Goal: Transaction & Acquisition: Book appointment/travel/reservation

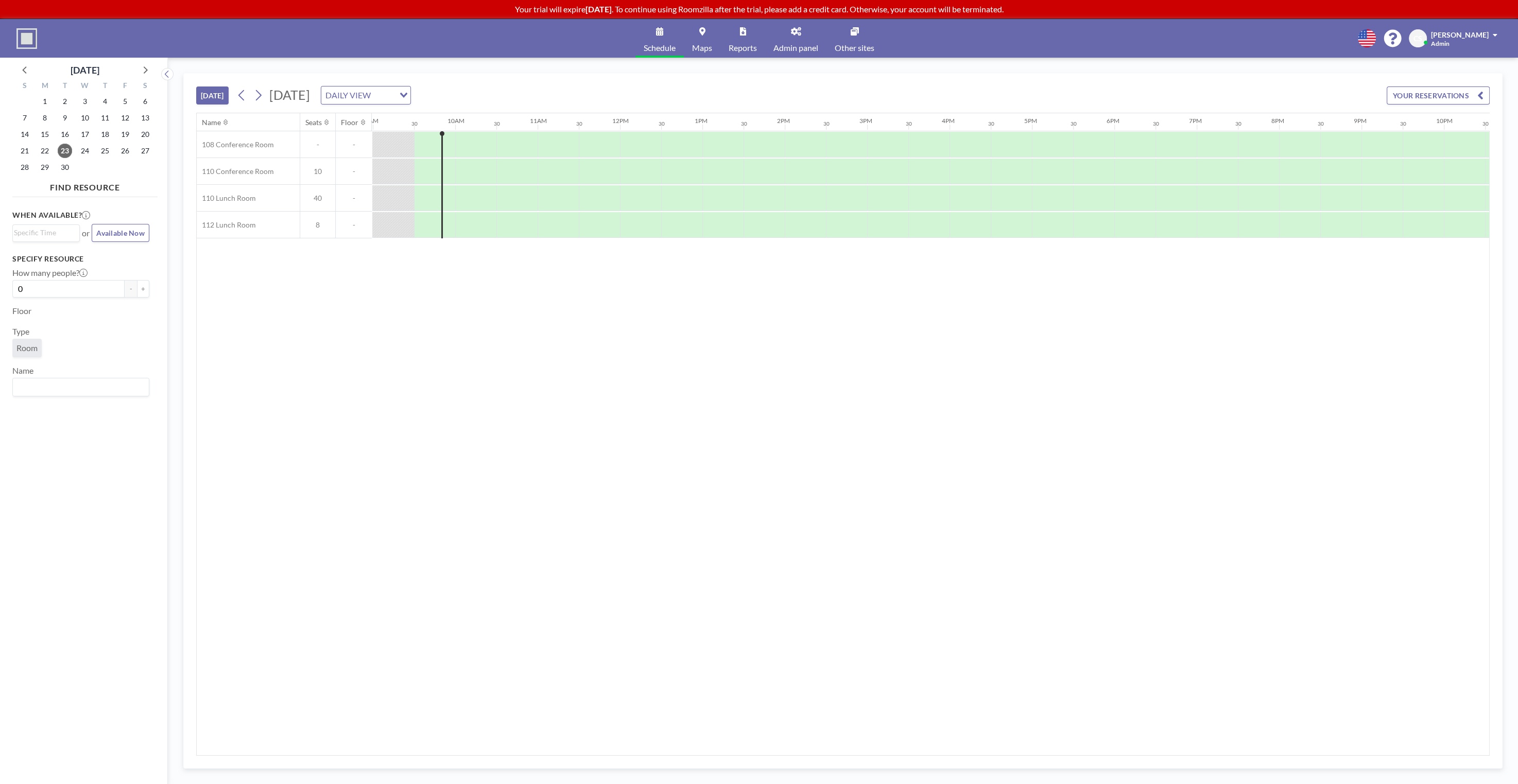
click at [1470, 37] on span "[PERSON_NAME]" at bounding box center [1460, 35] width 58 height 9
click at [1326, 32] on div "Schedule Maps Reports Admin panel Other sites English Polski 日本語 Española CS Co…" at bounding box center [759, 38] width 1518 height 39
drag, startPoint x: 1315, startPoint y: 64, endPoint x: 1322, endPoint y: 63, distance: 7.1
click at [1315, 65] on div "TODAY Tuesday, September 23, 2025 DAILY VIEW Loading... YOUR RESERVATIONS Name …" at bounding box center [843, 421] width 1350 height 726
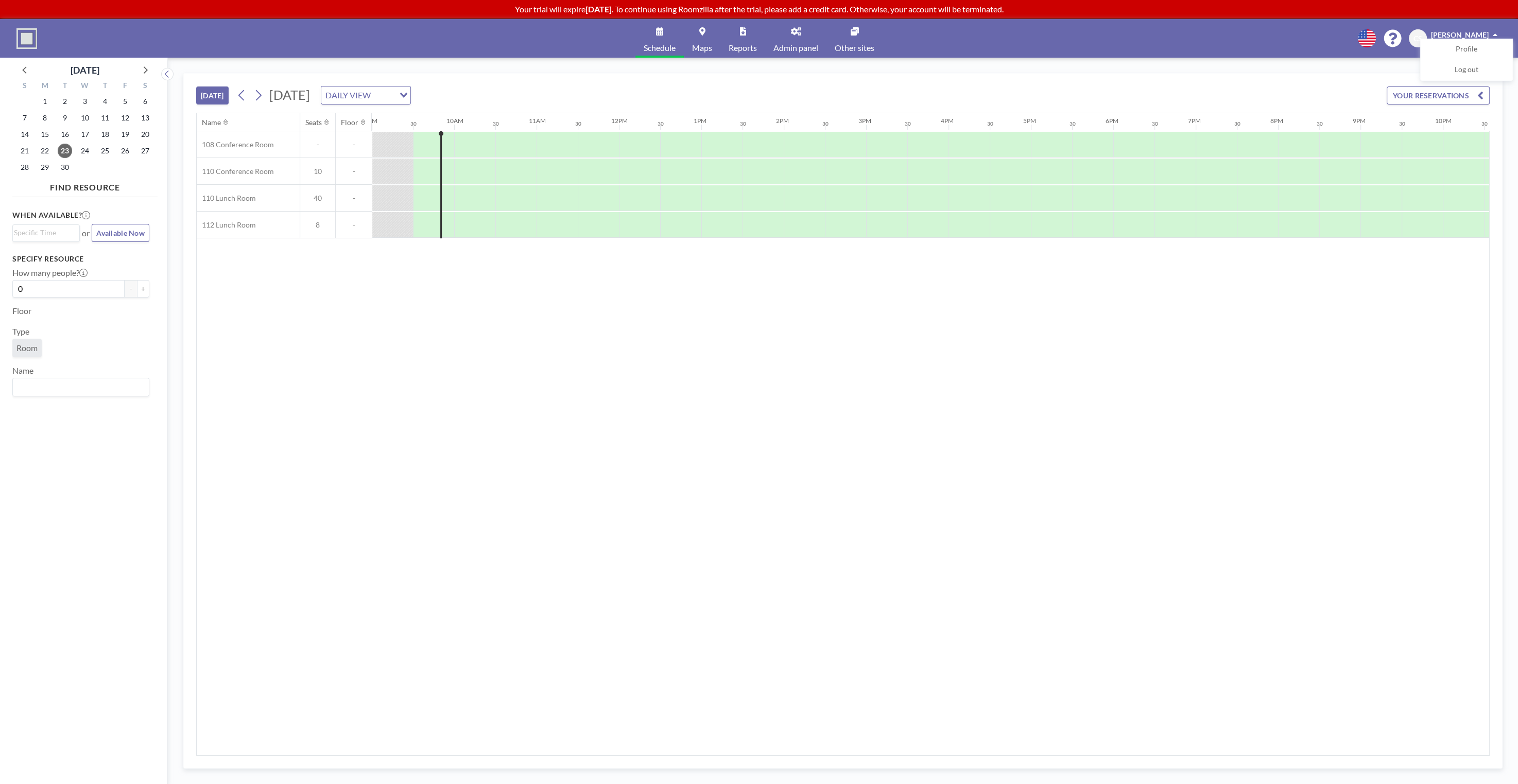
click at [1456, 31] on span "[PERSON_NAME]" at bounding box center [1460, 35] width 58 height 9
click at [802, 38] on link "Admin panel" at bounding box center [796, 38] width 61 height 39
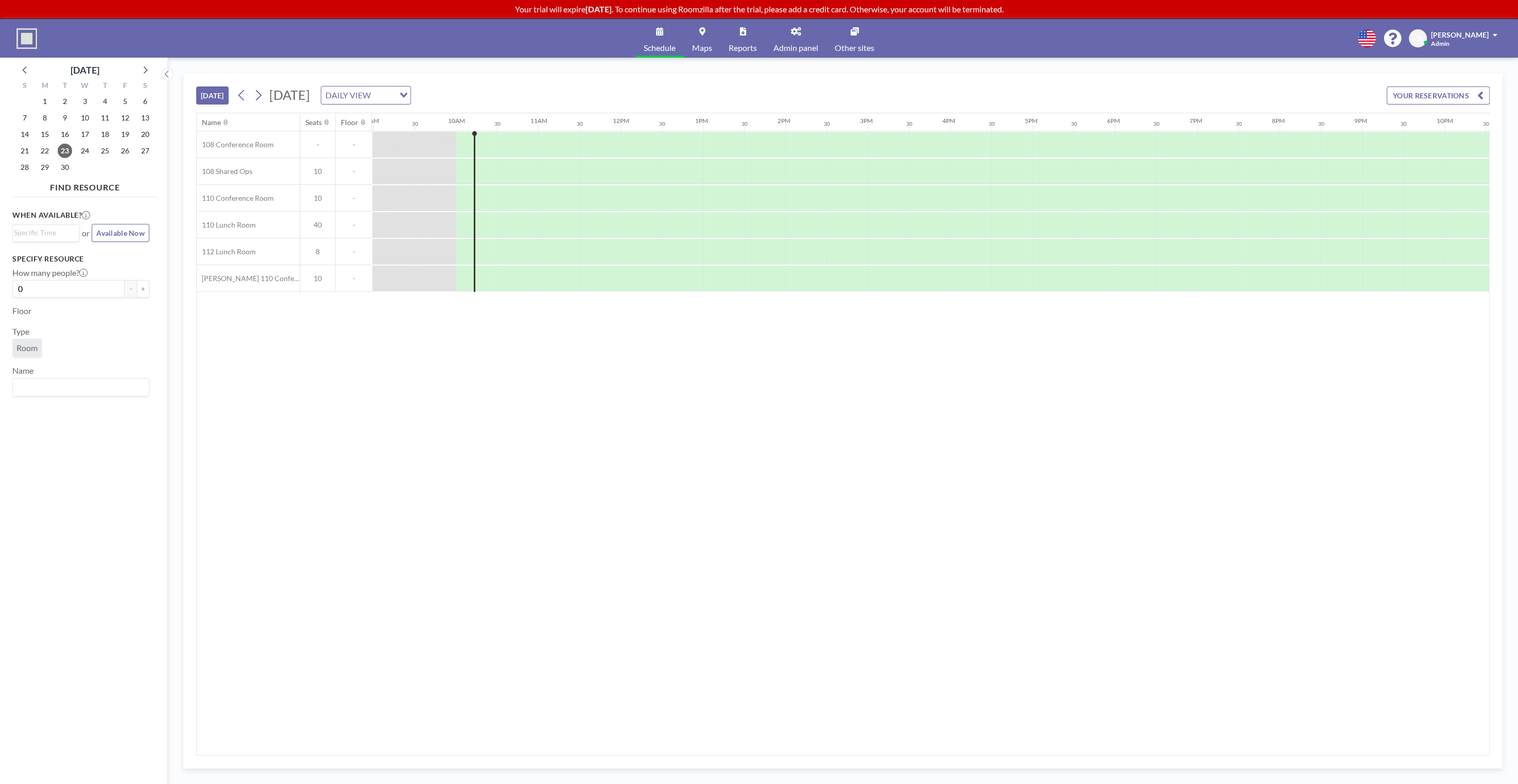
scroll to position [0, 741]
click at [566, 323] on div "Name Seats Floor 12AM 30 1AM 30 2AM 30 3AM 30 4AM 30 5AM 30 6AM 30 7AM 30 8AM 3…" at bounding box center [843, 434] width 1292 height 642
click at [646, 86] on div "TODAY Tuesday, September 23, 2025 DAILY VIEW Loading... YOUR RESERVATIONS" at bounding box center [843, 93] width 1294 height 39
click at [713, 76] on div "TODAY Tuesday, September 23, 2025 DAILY VIEW Loading... YOUR RESERVATIONS" at bounding box center [843, 93] width 1294 height 39
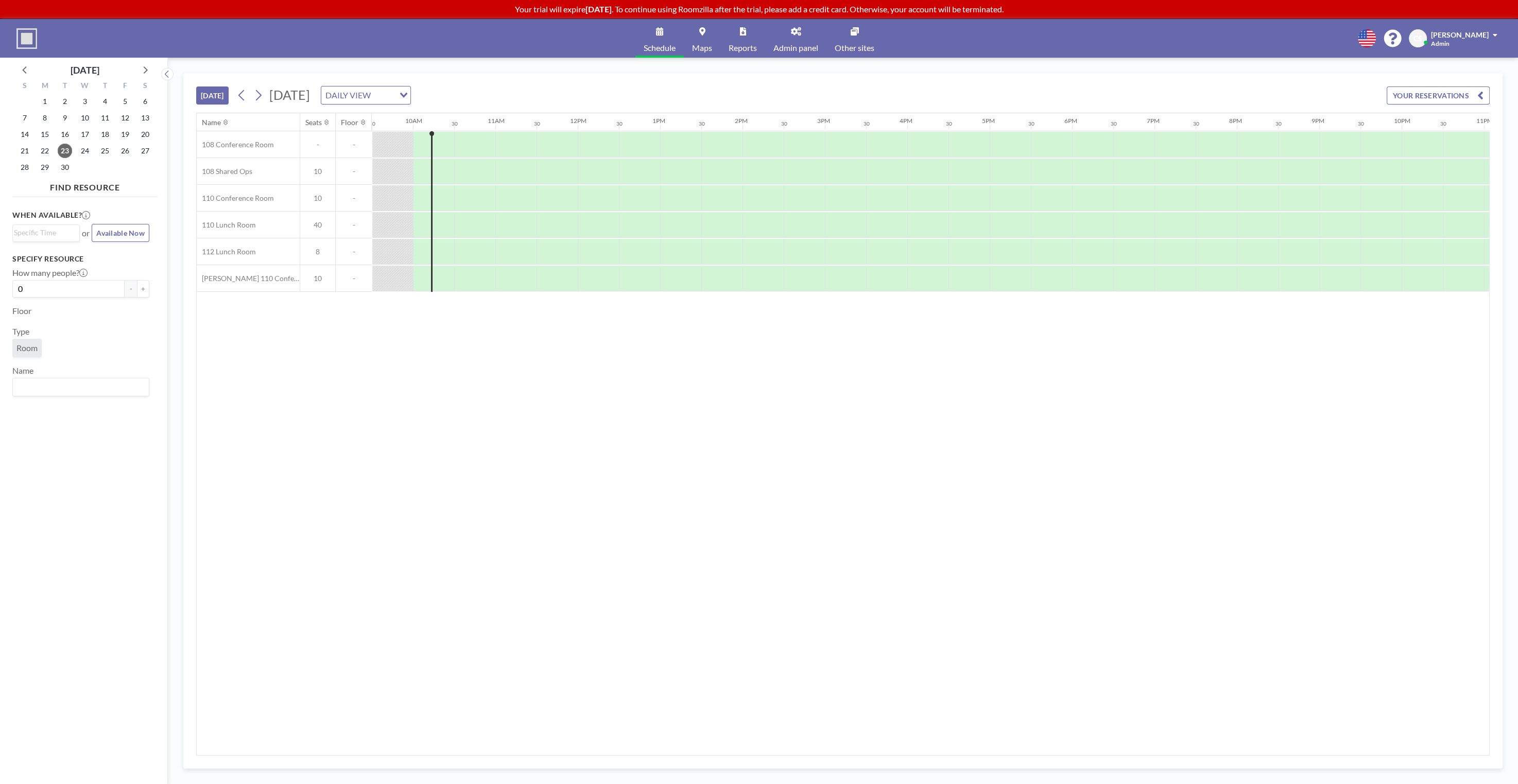
click at [860, 82] on div "TODAY Tuesday, September 23, 2025 DAILY VIEW Loading... YOUR RESERVATIONS" at bounding box center [843, 93] width 1294 height 39
click at [853, 79] on div "TODAY Tuesday, September 23, 2025 DAILY VIEW Loading... YOUR RESERVATIONS" at bounding box center [843, 93] width 1294 height 39
click at [410, 86] on div "Loading..." at bounding box center [404, 94] width 12 height 16
click at [501, 128] on li "WEEKLY VIEW" at bounding box center [491, 128] width 88 height 15
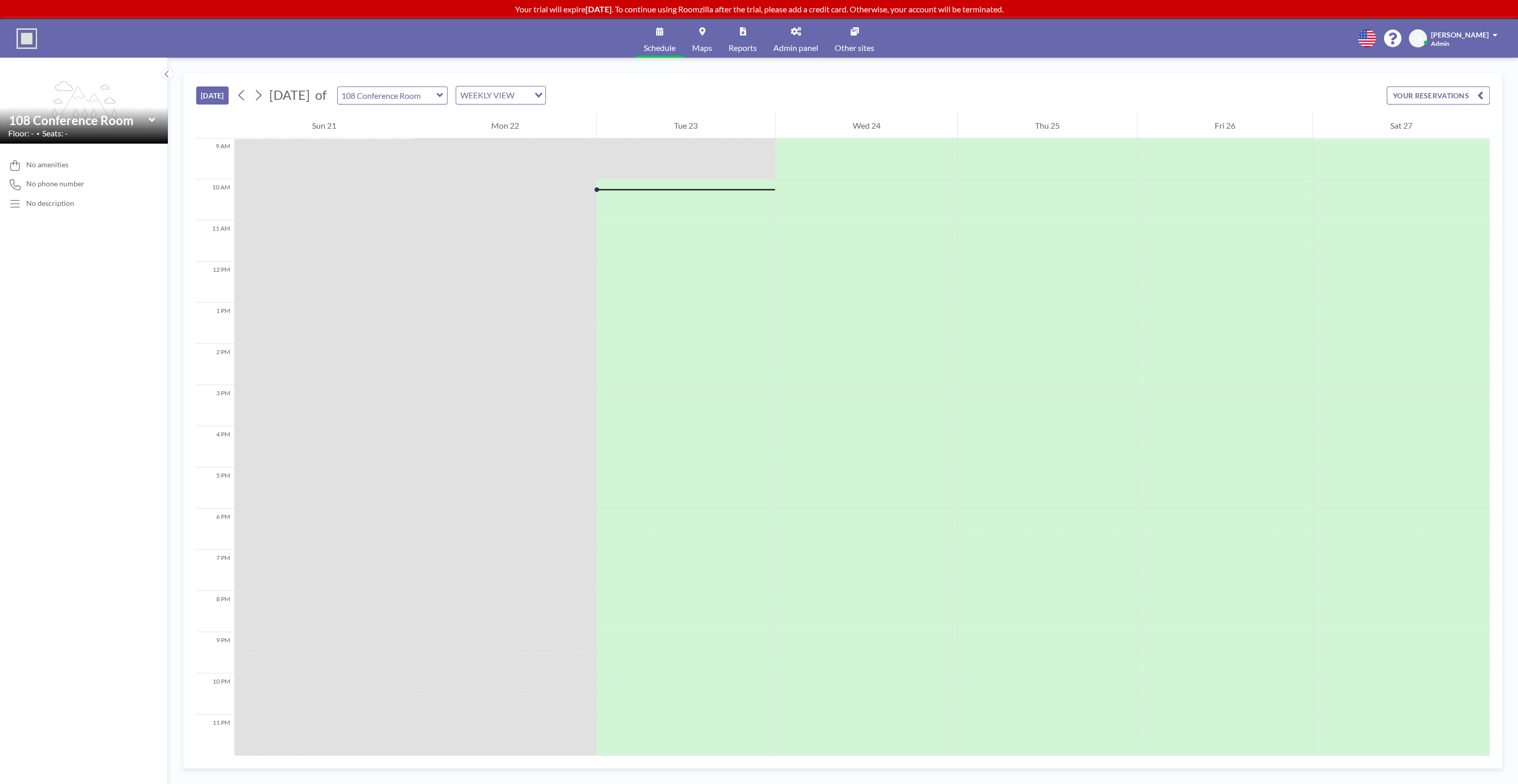
scroll to position [376, 0]
click at [437, 96] on input "text" at bounding box center [387, 95] width 99 height 17
type input "110 Conference Room"
click at [729, 86] on div "TODAY September 2025 of 110 Conference Room WEEKLY VIEW Loading... YOUR RESERVA…" at bounding box center [843, 93] width 1294 height 39
click at [690, 246] on div at bounding box center [686, 251] width 178 height 20
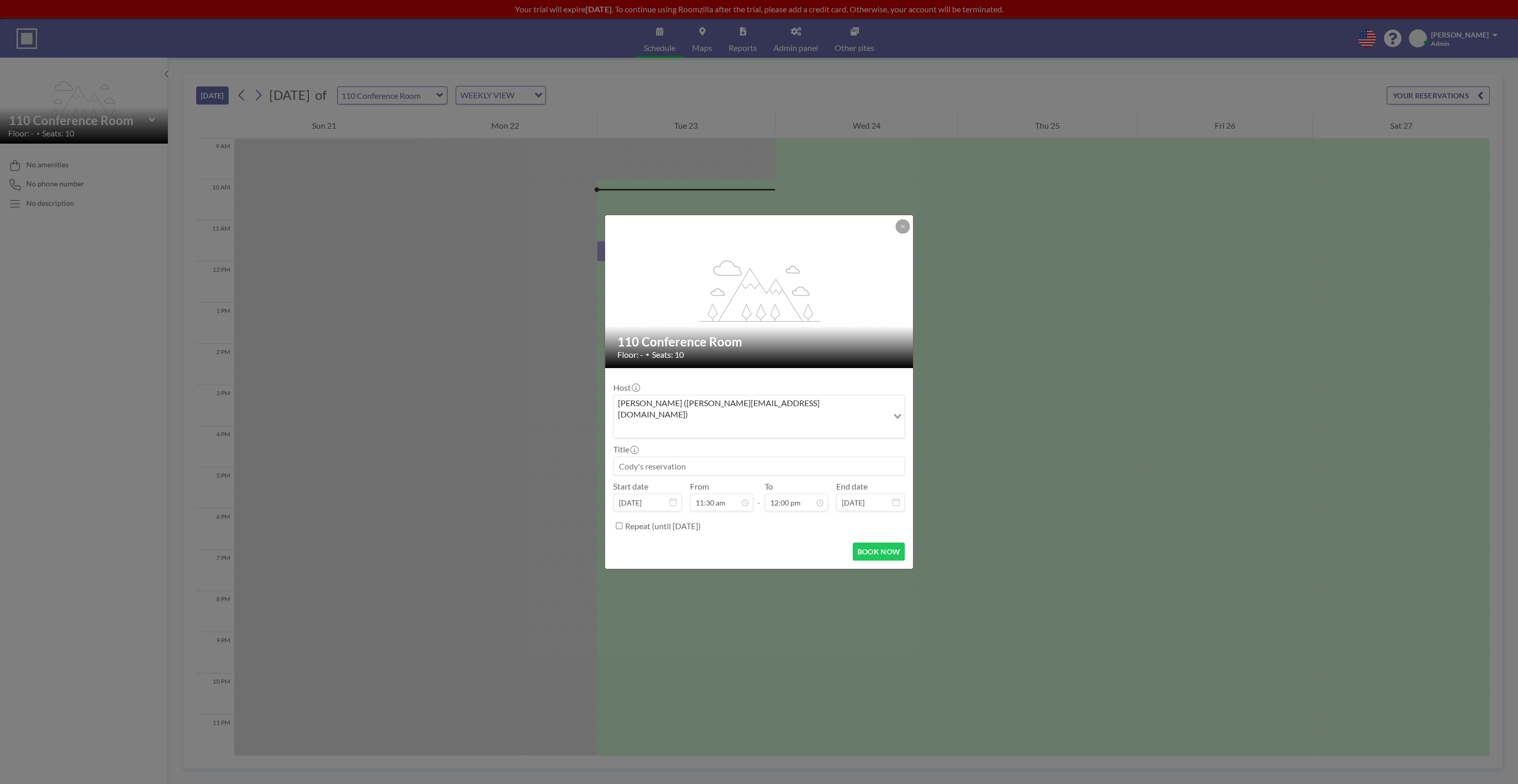
click at [897, 416] on icon "Search for option" at bounding box center [898, 416] width 7 height 5
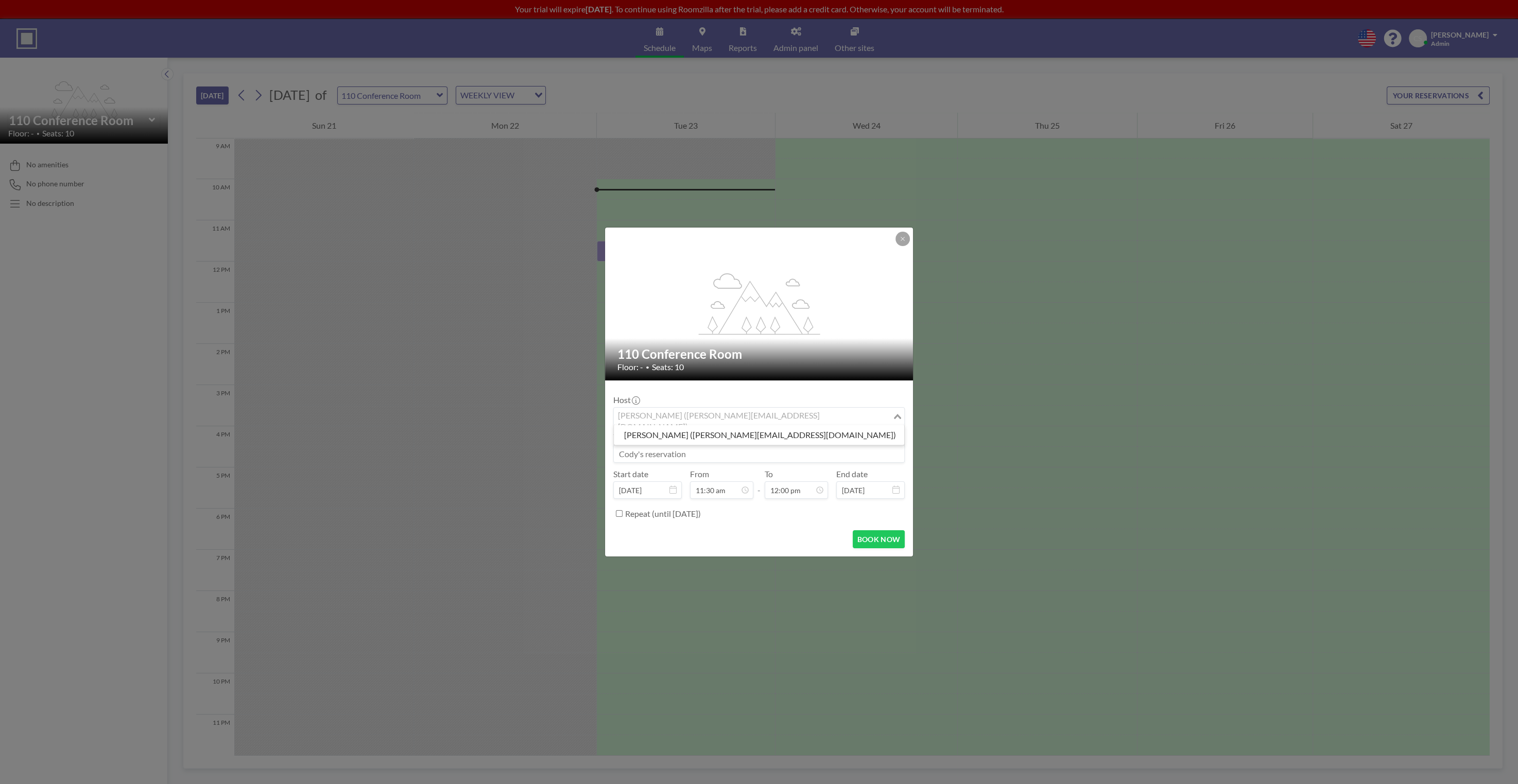
click at [898, 416] on icon "Search for option" at bounding box center [898, 416] width 7 height 5
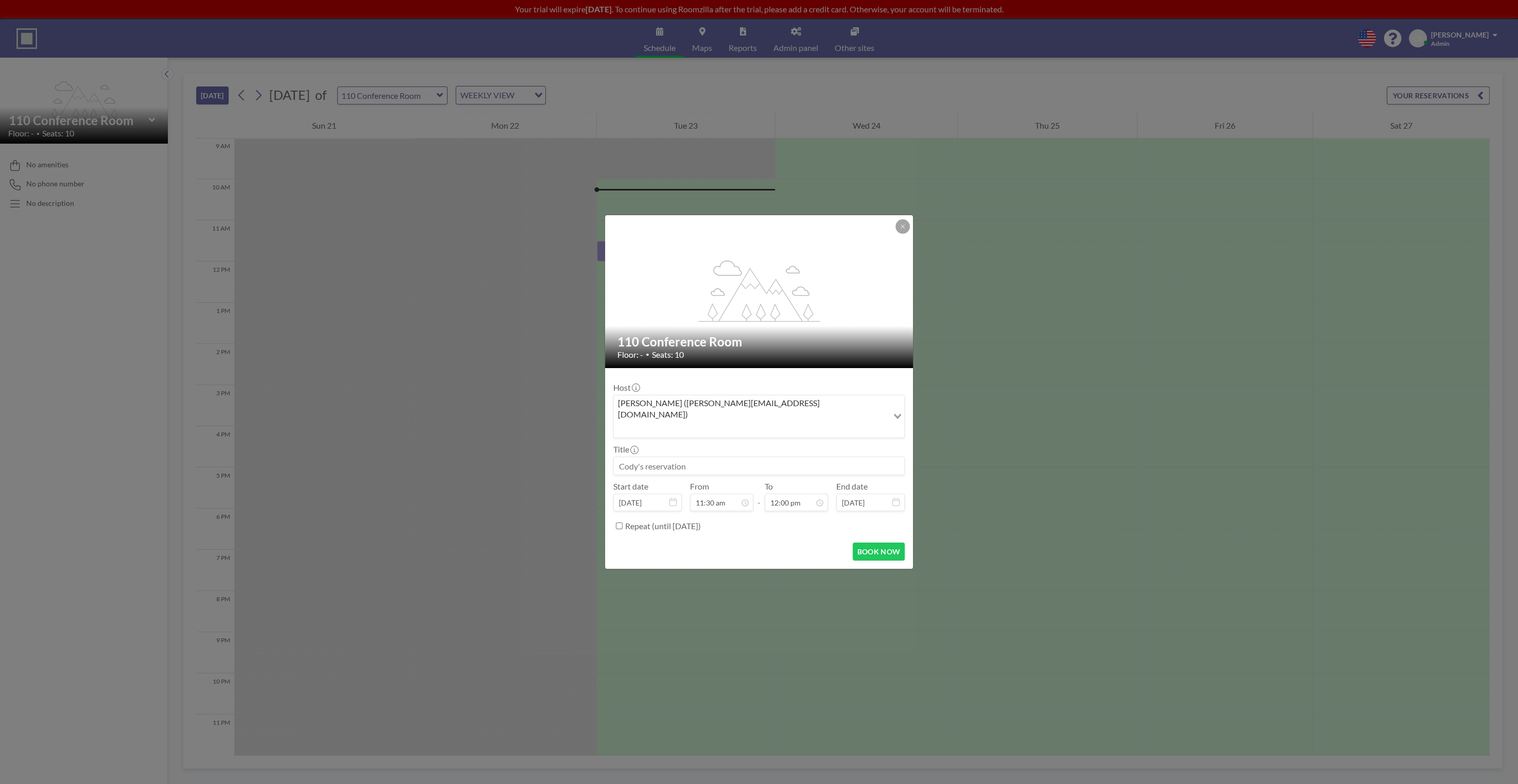
click at [739, 543] on div "BOOK NOW" at bounding box center [759, 552] width 292 height 18
drag, startPoint x: 724, startPoint y: 490, endPoint x: 679, endPoint y: 492, distance: 45.0
click at [679, 492] on div "Start date Sep 23, 2025 September 2025 S M T W T F S 31 1 2 3 4 5 6 7 8 9 10 11…" at bounding box center [759, 497] width 292 height 30
type input "10:15 am"
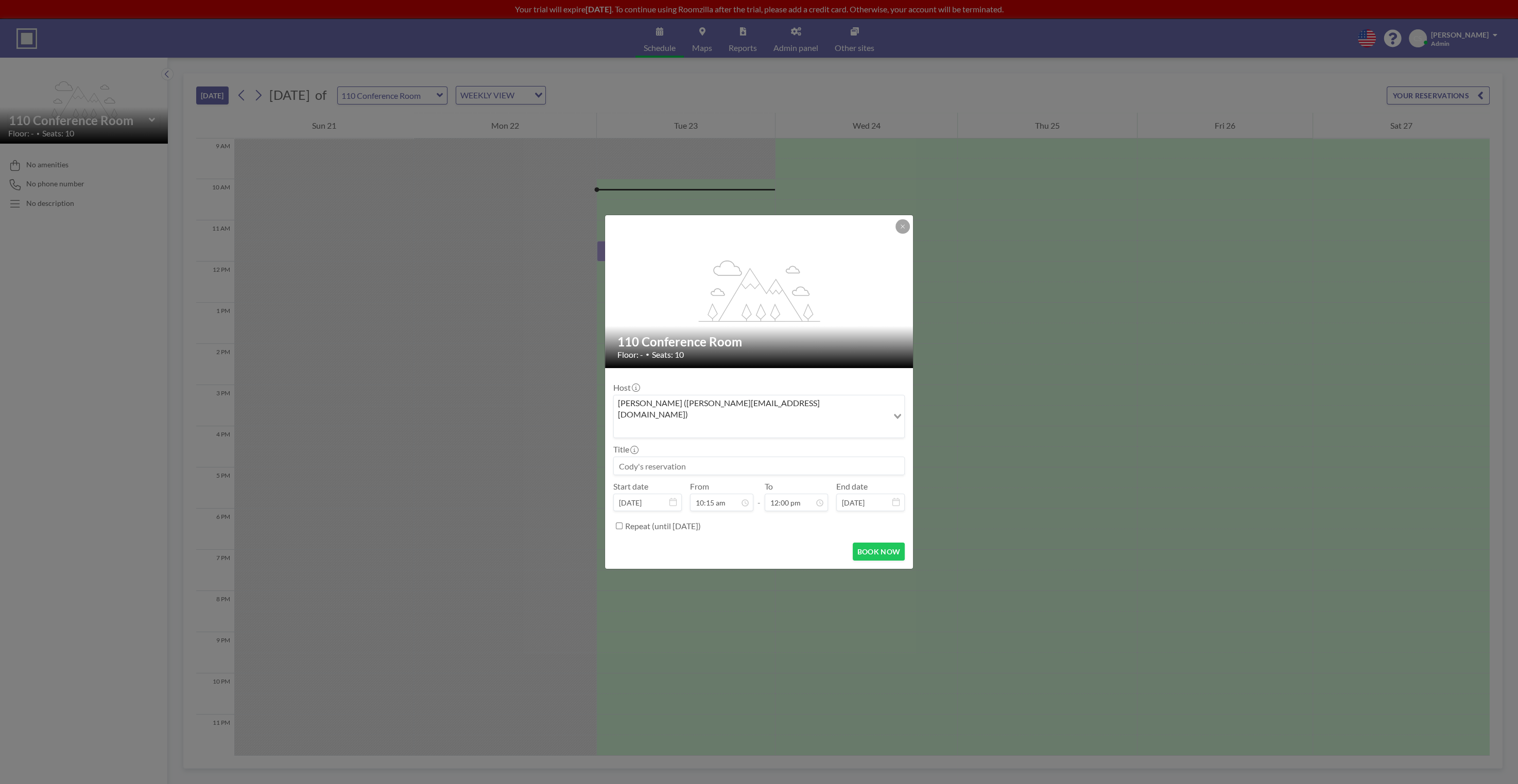
click at [789, 518] on div "Repeat (until September 23, 2027)" at bounding box center [765, 526] width 280 height 17
drag, startPoint x: 800, startPoint y: 493, endPoint x: 742, endPoint y: 491, distance: 58.0
click at [742, 491] on div "Start date Sep 23, 2025 From 10:15 am - To 12:00 pm 12:00 am 12:30 am 01:00 am …" at bounding box center [759, 497] width 292 height 30
drag, startPoint x: 804, startPoint y: 488, endPoint x: 764, endPoint y: 487, distance: 40.0
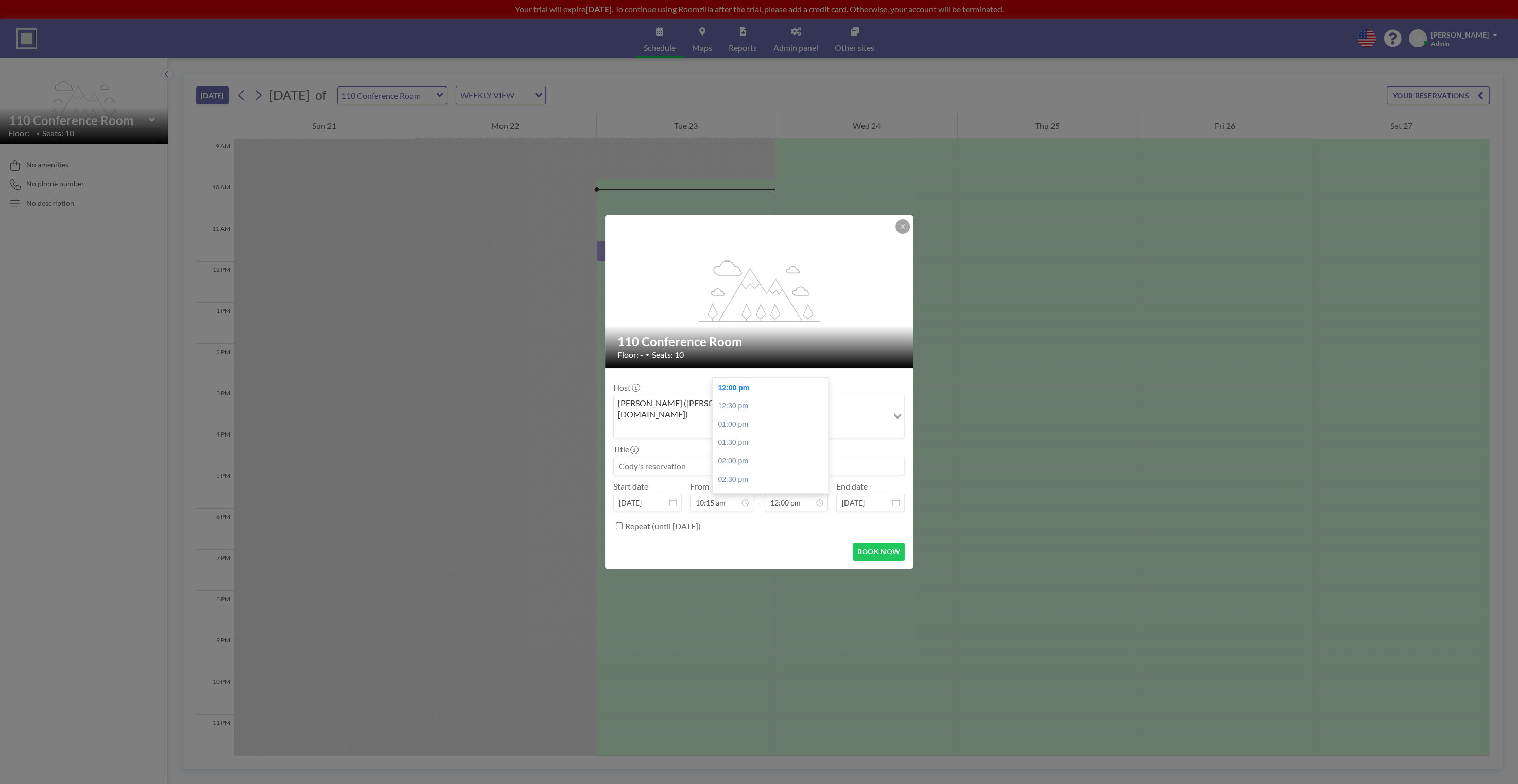
click at [764, 487] on div "Start date Sep 23, 2025 From 10:15 am - To 12:00 pm 12:00 am 12:30 am 01:00 am …" at bounding box center [759, 497] width 292 height 30
type input "10:17 am"
drag, startPoint x: 695, startPoint y: 448, endPoint x: 850, endPoint y: 369, distance: 174.0
click at [848, 367] on div "flex-grow: 1.2; 110 Conference Room Floor: - • Seats: 10 Host Cody Smith (codys…" at bounding box center [759, 392] width 309 height 355
click at [846, 444] on div "Title" at bounding box center [759, 459] width 292 height 31
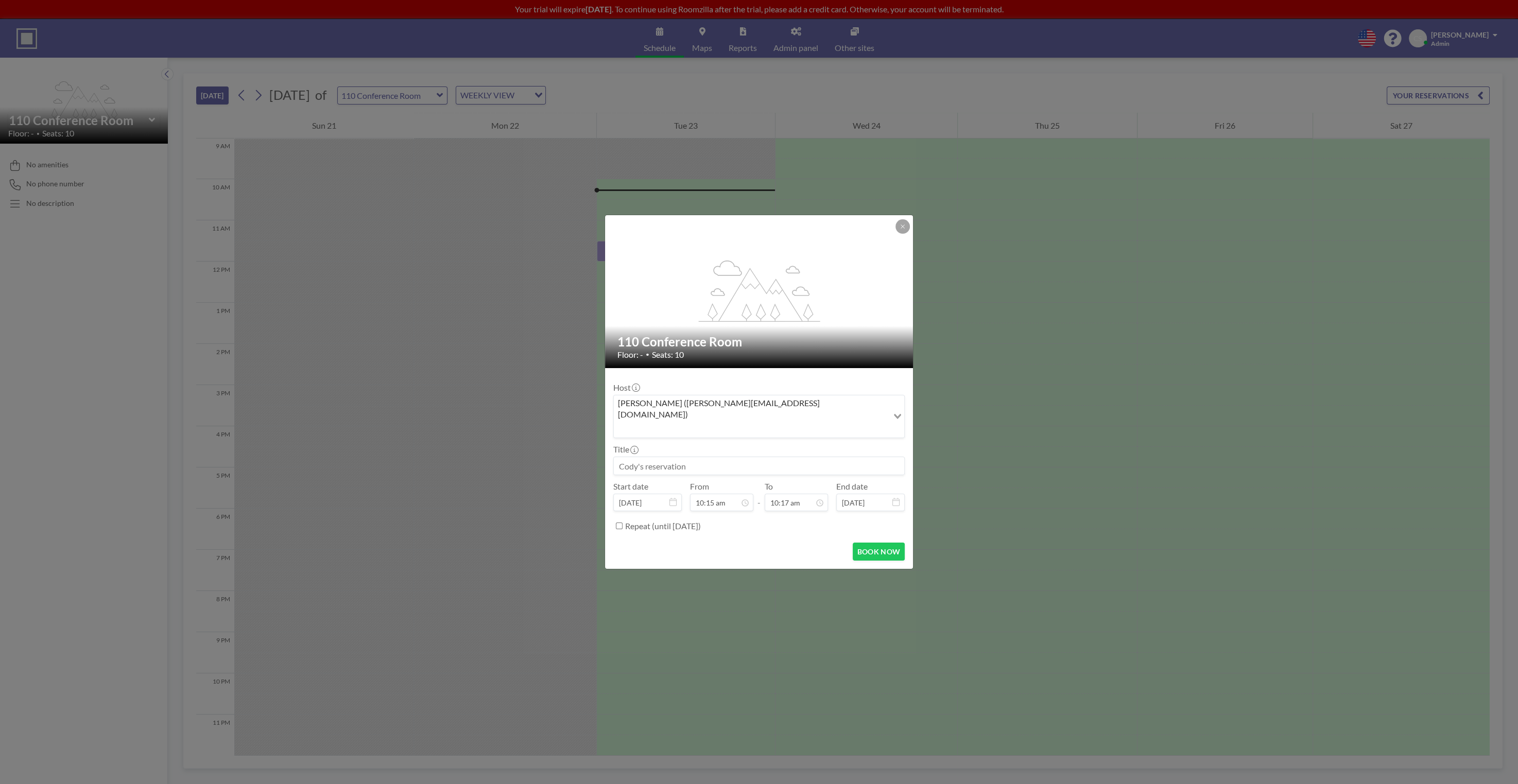
click at [824, 457] on input at bounding box center [758, 466] width 290 height 18
type input "Test"
click at [891, 543] on button "BOOK NOW" at bounding box center [879, 552] width 52 height 18
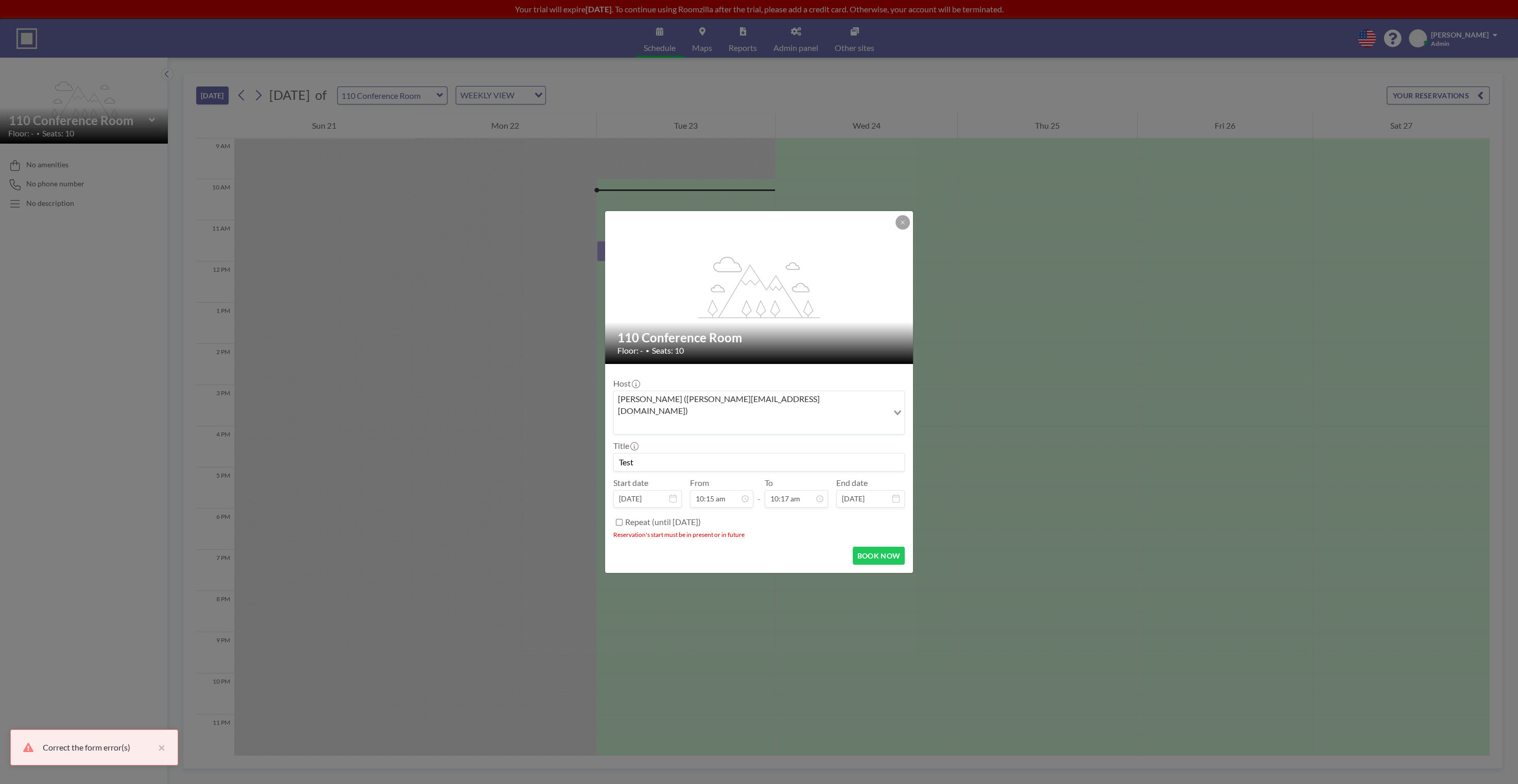
click at [756, 547] on div "BOOK NOW" at bounding box center [759, 556] width 292 height 18
click at [714, 491] on input "10:15 am" at bounding box center [722, 499] width 63 height 18
type input "10:16 am"
click at [889, 547] on button "BOOK NOW" at bounding box center [879, 556] width 52 height 18
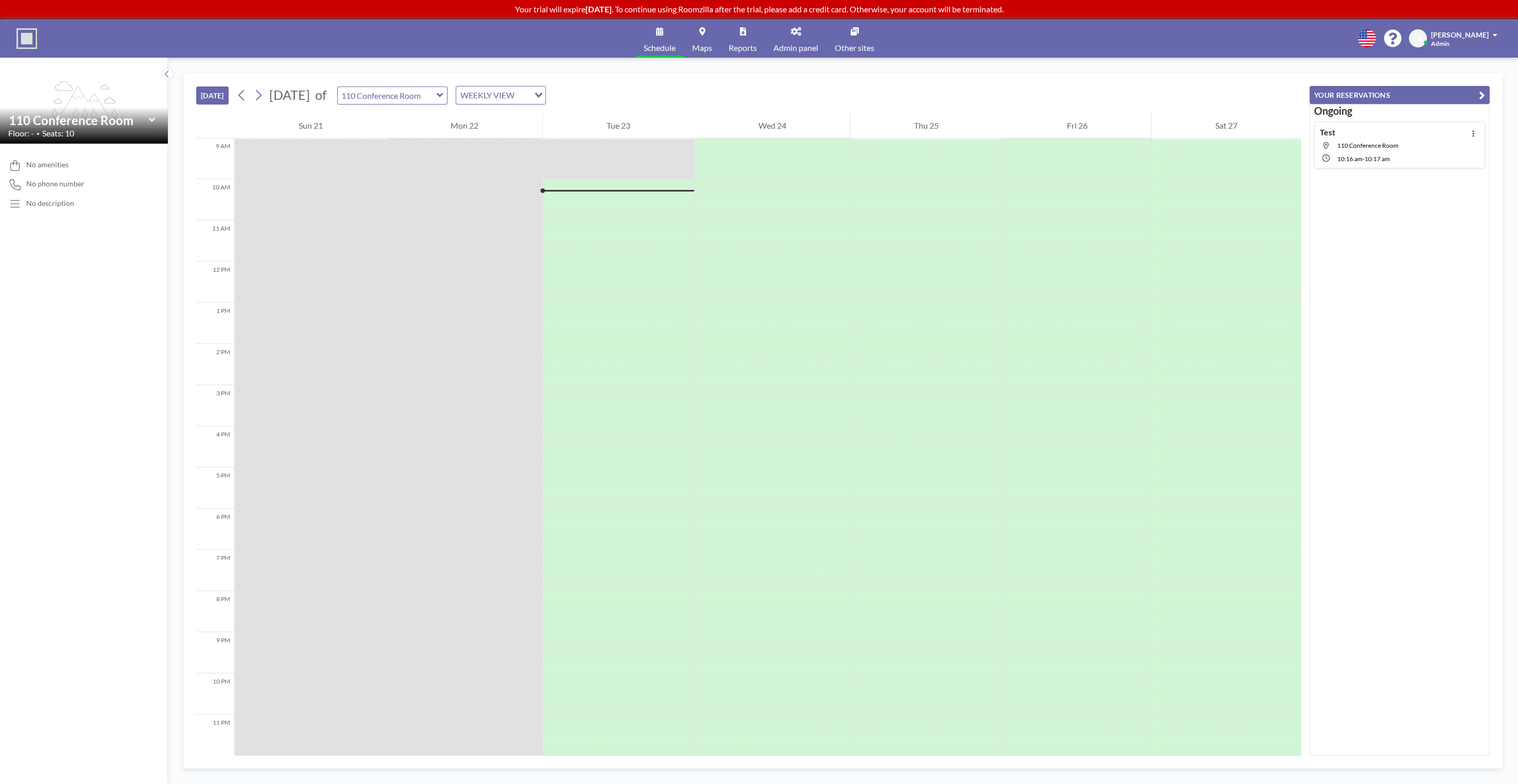
click at [820, 87] on div "TODAY September 2025 of 110 Conference Room WEEKLY VIEW Loading..." at bounding box center [749, 93] width 1105 height 39
click at [1025, 85] on div "TODAY September 2025 of 110 Conference Room WEEKLY VIEW Loading..." at bounding box center [749, 93] width 1105 height 39
click at [1024, 84] on div "TODAY September 2025 of 110 Conference Room WEEKLY VIEW Loading..." at bounding box center [749, 93] width 1105 height 39
click at [667, 39] on link "Schedule" at bounding box center [659, 38] width 48 height 39
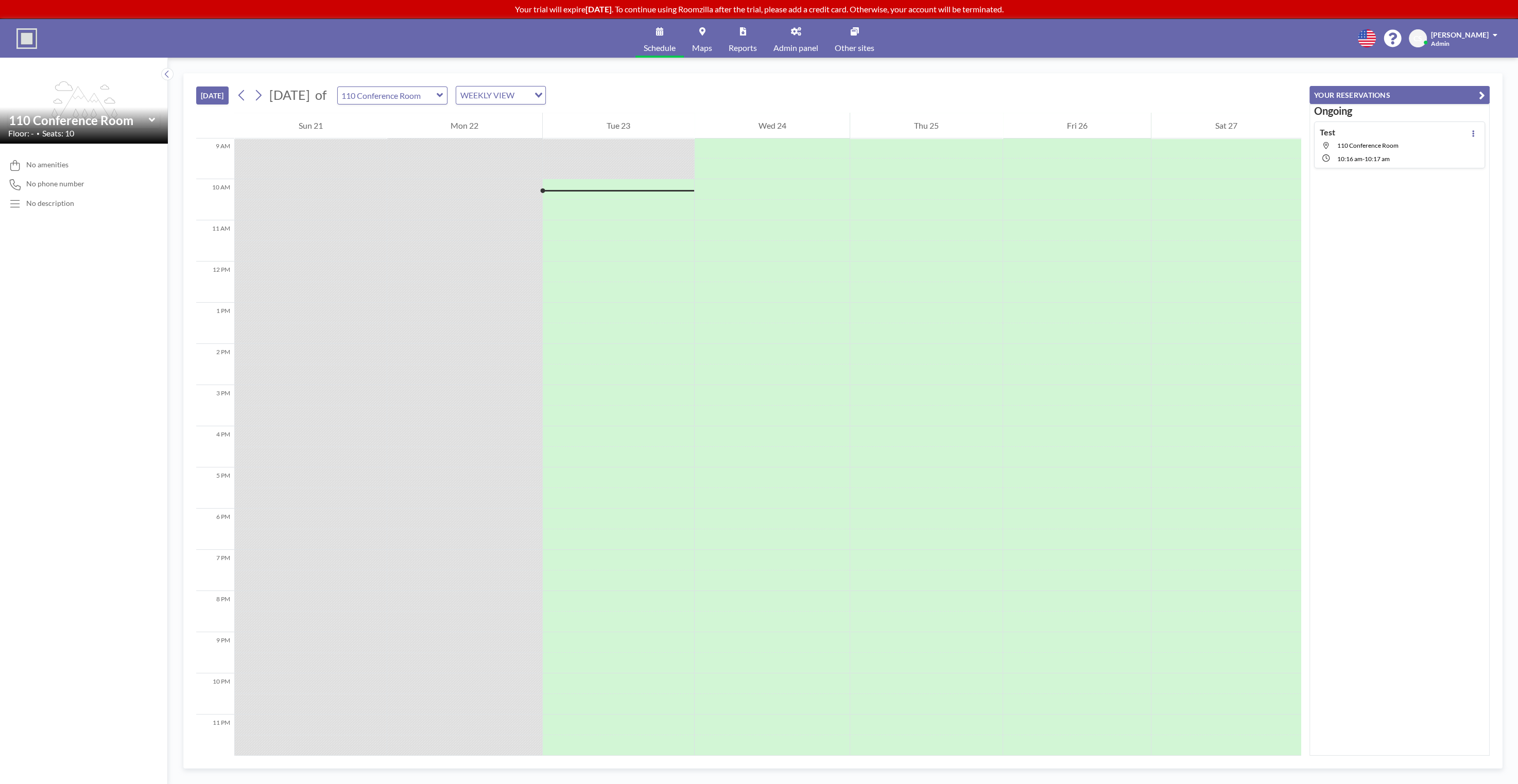
click at [803, 36] on link "Admin panel" at bounding box center [796, 38] width 61 height 39
click at [1040, 73] on div "TODAY September 2025 of 110 Conference Room WEEKLY VIEW Loading... 12 AM 1 AM 2…" at bounding box center [843, 421] width 1320 height 696
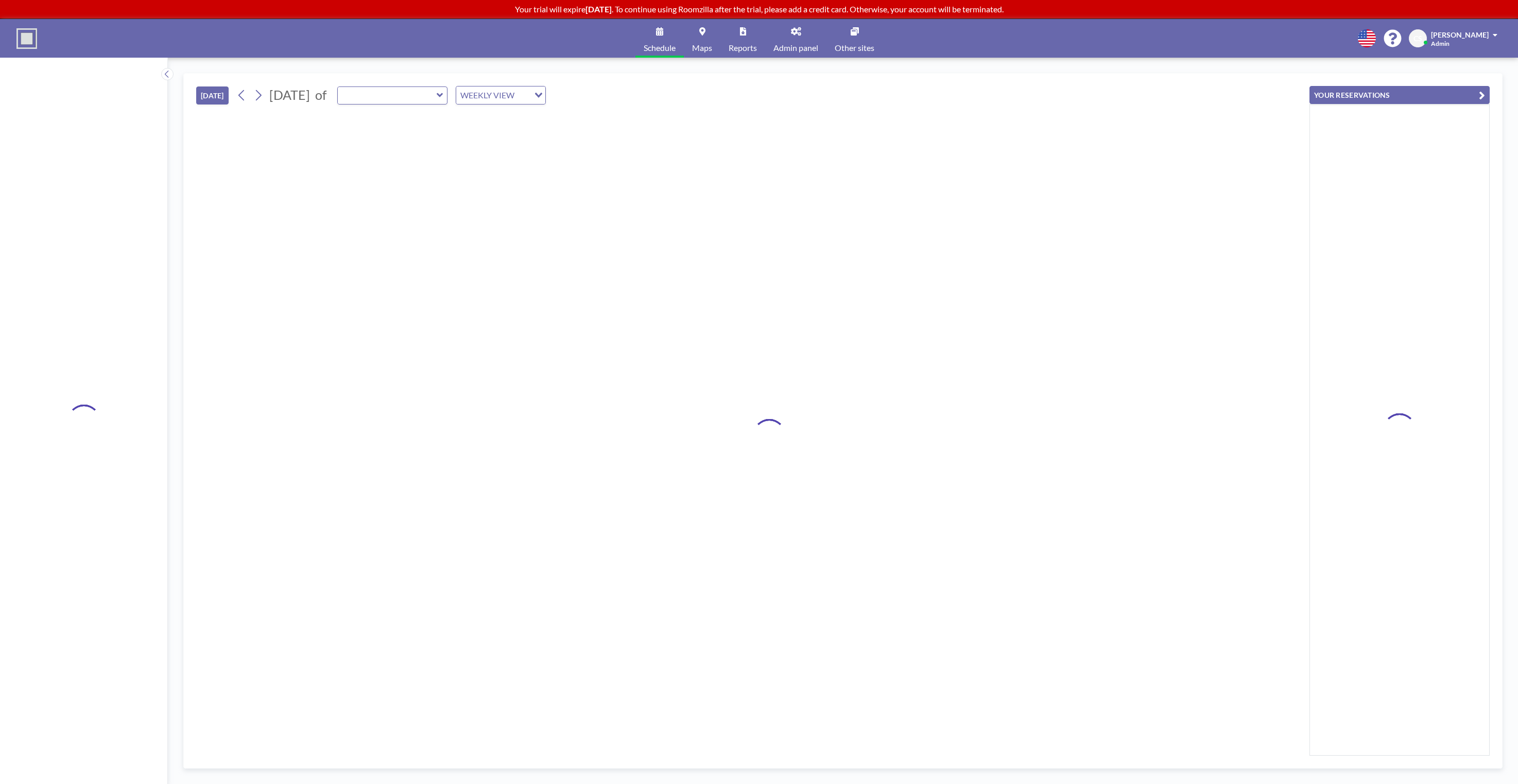
type input "110 Conference Room"
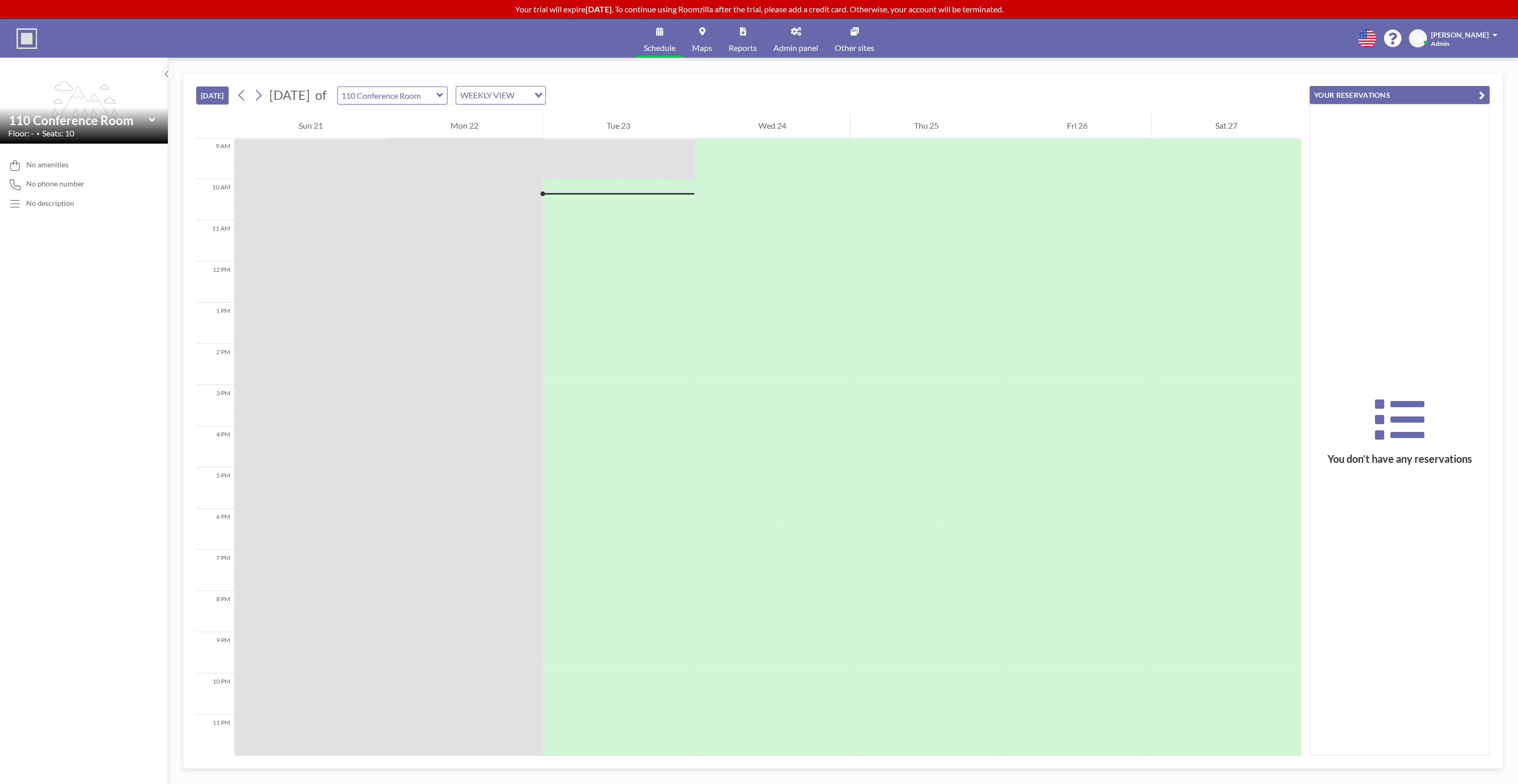
scroll to position [376, 0]
click at [546, 96] on div "Loading..." at bounding box center [537, 94] width 16 height 16
click at [568, 109] on li "DAILY VIEW" at bounding box center [553, 113] width 88 height 15
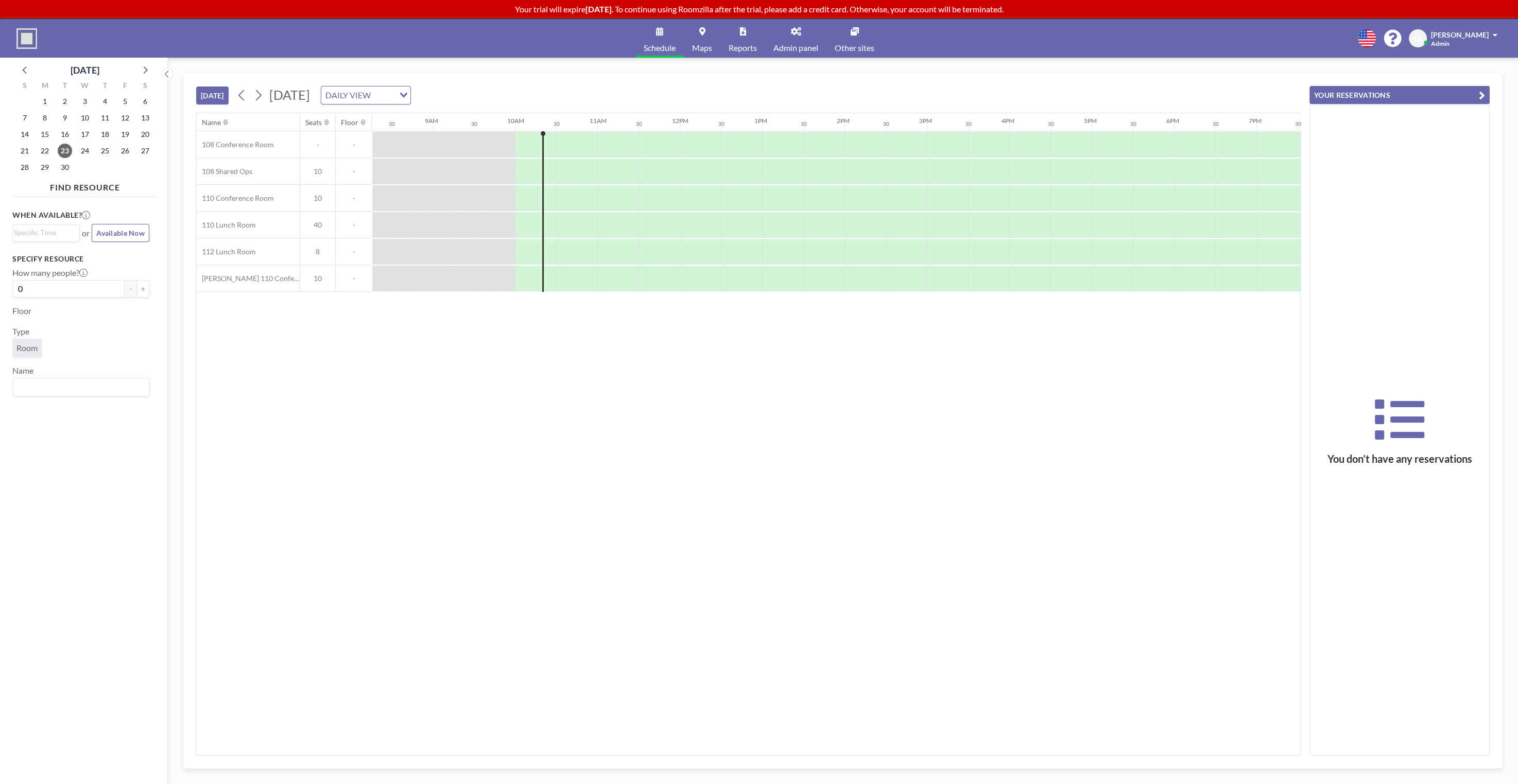
scroll to position [0, 624]
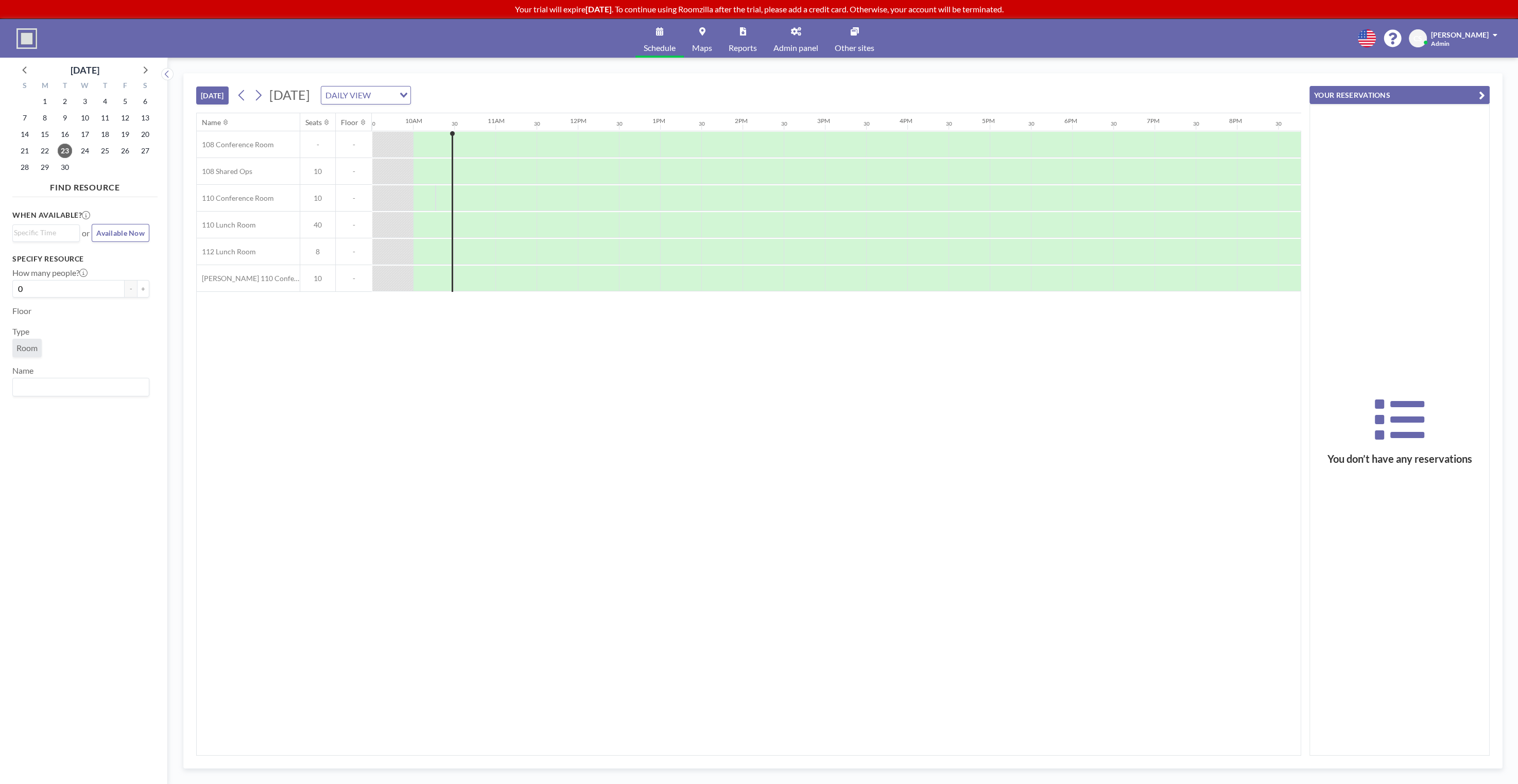
click at [888, 334] on div "Name Seats Floor 12AM 30 1AM 30 2AM 30 3AM 30 4AM 30 5AM 30 6AM 30 7AM 30 8AM 3…" at bounding box center [749, 434] width 1104 height 642
click at [1390, 424] on icon at bounding box center [1400, 423] width 179 height 58
click at [1002, 393] on div "Name Seats Floor 12AM 30 1AM 30 2AM 30 3AM 30 4AM 30 5AM 30 6AM 30 7AM 30 8AM 3…" at bounding box center [749, 434] width 1104 height 642
click at [596, 92] on div "[DATE] [DATE] DAILY VIEW Loading..." at bounding box center [749, 93] width 1105 height 39
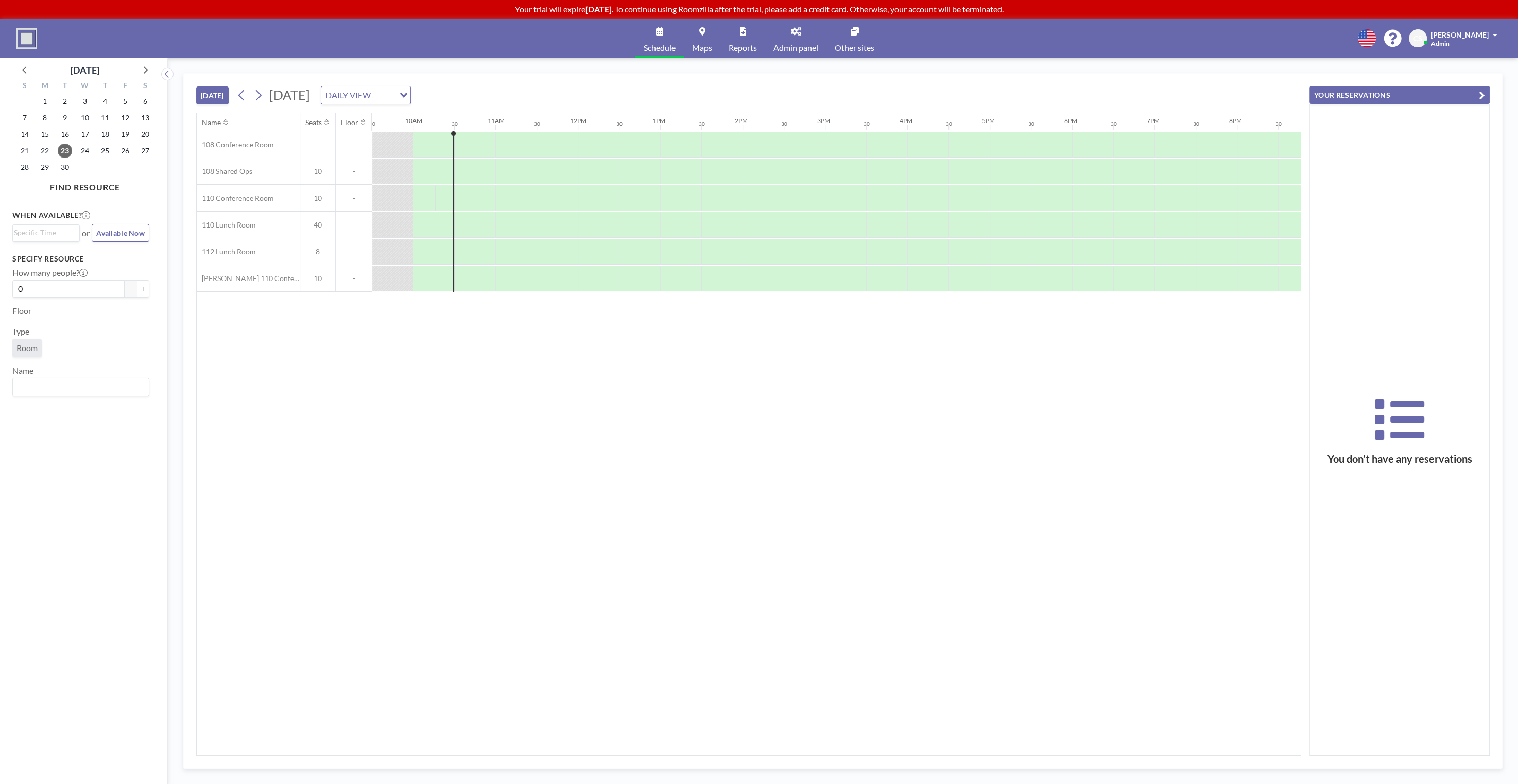
click at [890, 79] on div "[DATE] [DATE] DAILY VIEW Loading..." at bounding box center [749, 93] width 1105 height 39
click at [712, 88] on div "[DATE] [DATE] DAILY VIEW Loading..." at bounding box center [749, 93] width 1105 height 39
click at [665, 86] on div "[DATE] [DATE] DAILY VIEW Loading..." at bounding box center [749, 93] width 1105 height 39
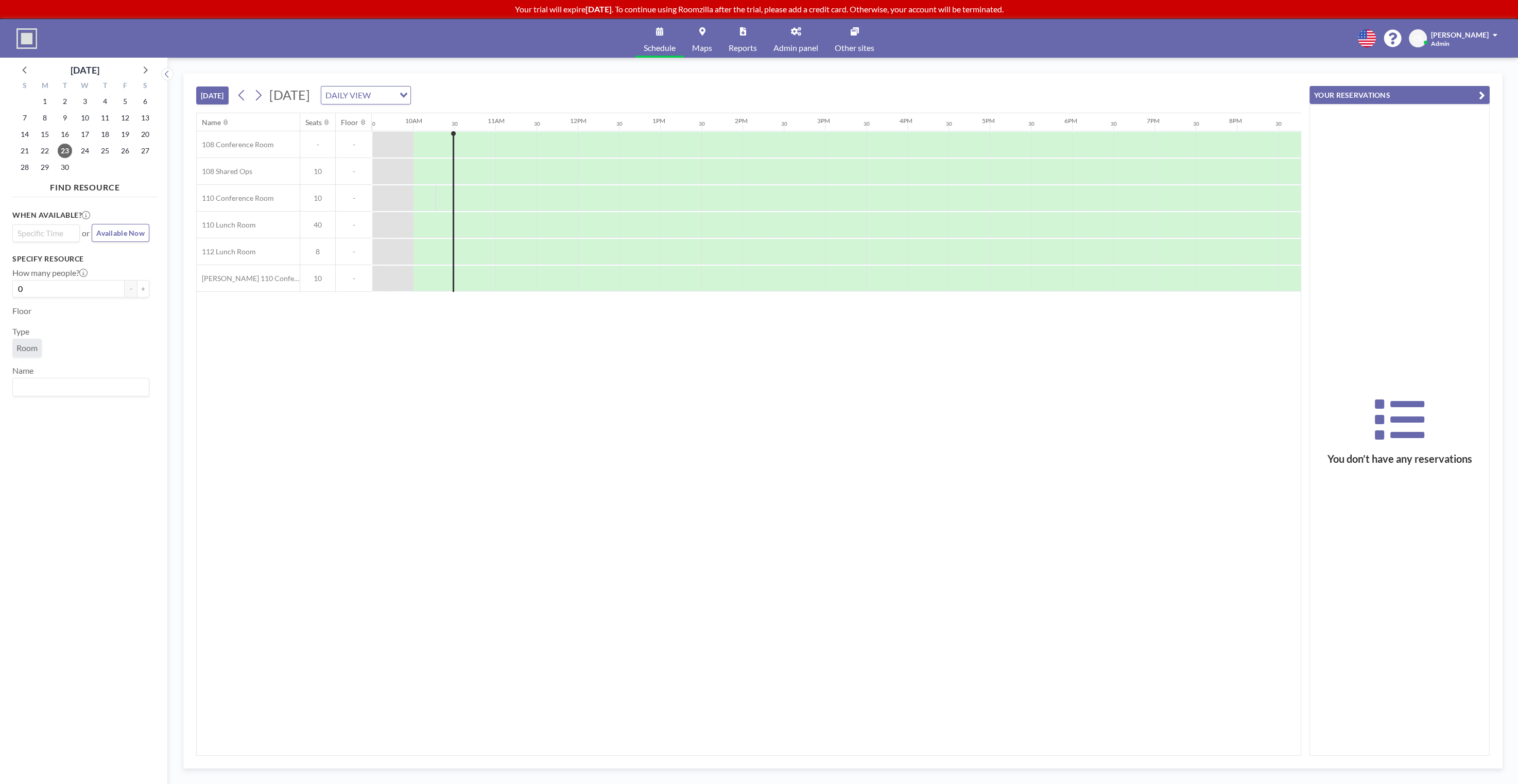
click at [58, 234] on input "Search for option" at bounding box center [43, 233] width 60 height 12
click at [118, 257] on h3 "Specify resource" at bounding box center [81, 259] width 137 height 10
click at [113, 238] on button "Available Now" at bounding box center [120, 233] width 58 height 18
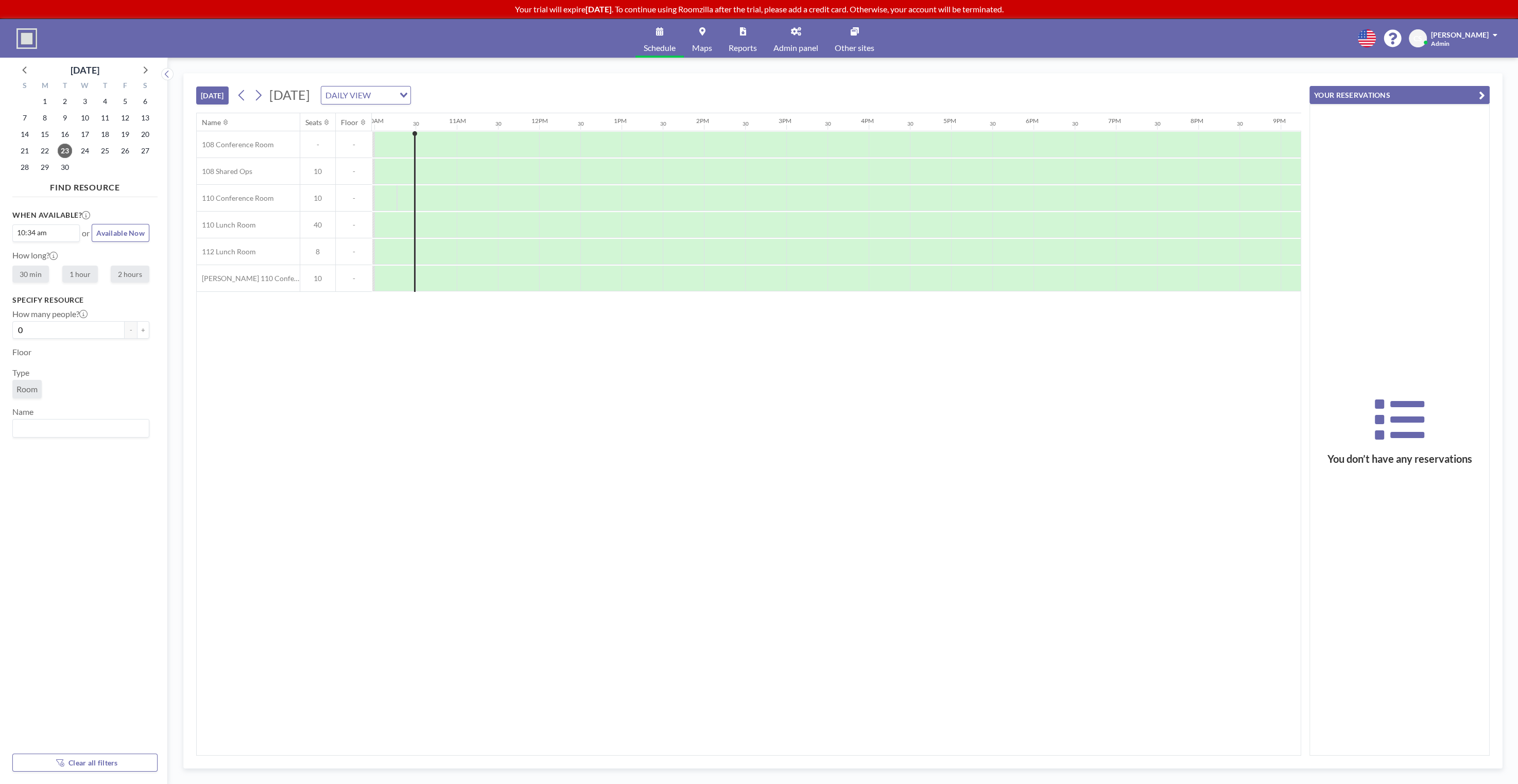
scroll to position [0, 824]
click at [111, 230] on span "Available Now" at bounding box center [120, 233] width 48 height 9
click at [33, 35] on img at bounding box center [27, 39] width 20 height 20
click at [845, 35] on link "Other sites" at bounding box center [854, 38] width 56 height 39
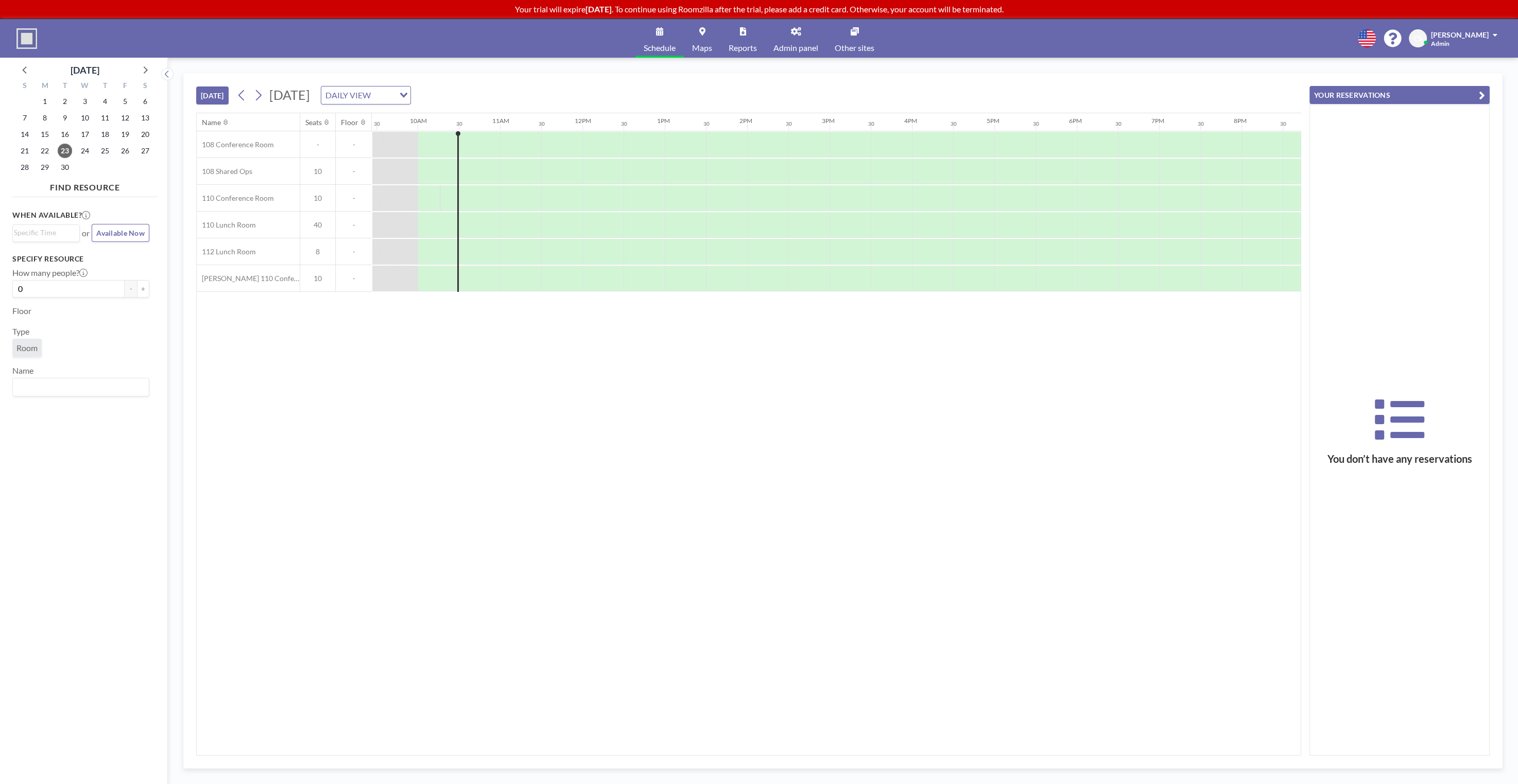
click at [548, 48] on div "Schedule Maps Reports Admin panel Other sites English Polski 日本語 Española CS [P…" at bounding box center [759, 38] width 1518 height 39
click at [543, 50] on div "Schedule Maps Reports Admin panel Other sites English Polski 日本語 Española CS [P…" at bounding box center [759, 38] width 1518 height 39
click at [620, 75] on div "[DATE] [DATE] DAILY VIEW Loading..." at bounding box center [749, 93] width 1105 height 39
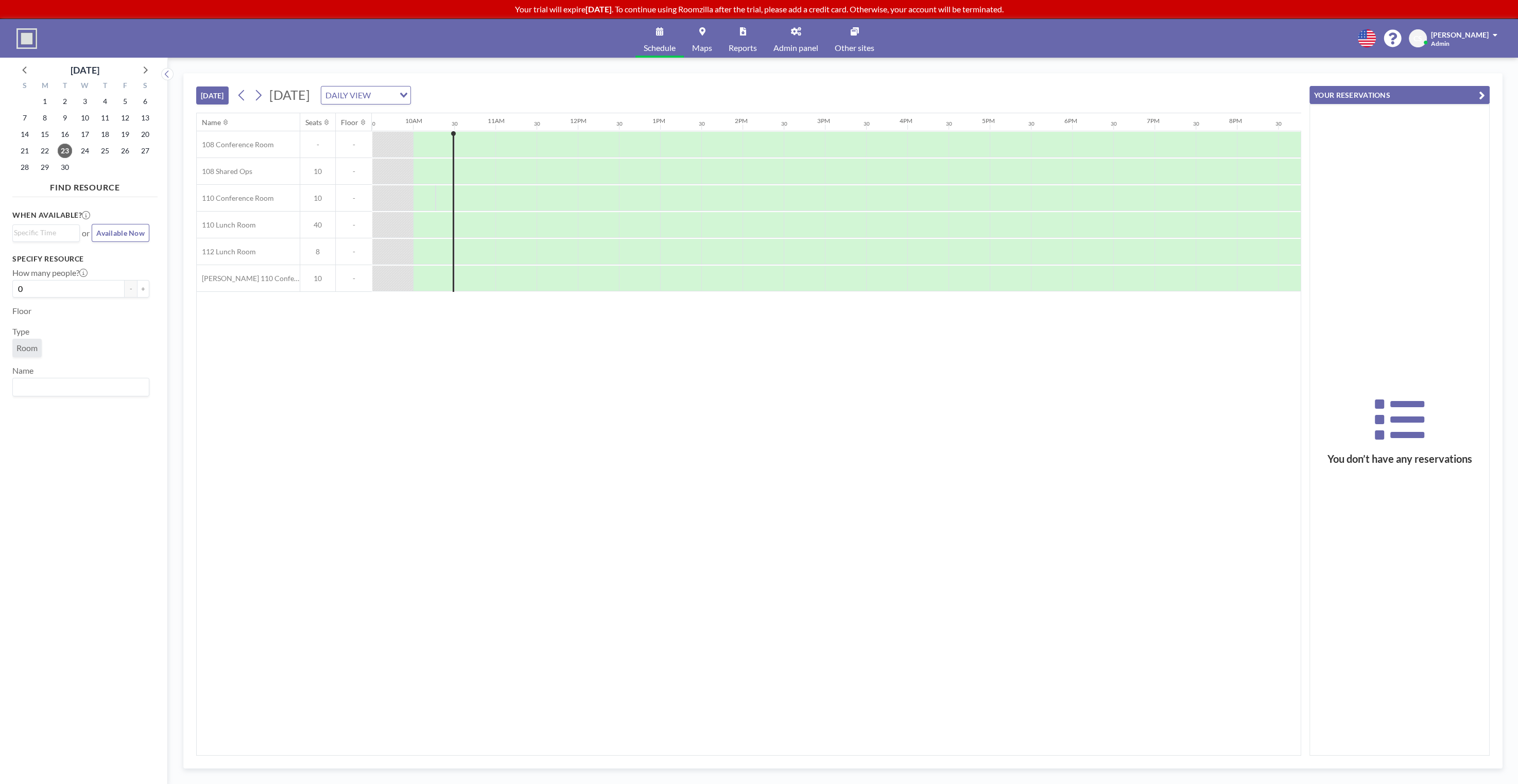
click at [651, 77] on div "[DATE] [DATE] DAILY VIEW Loading..." at bounding box center [749, 93] width 1105 height 39
